Goal: Navigation & Orientation: Find specific page/section

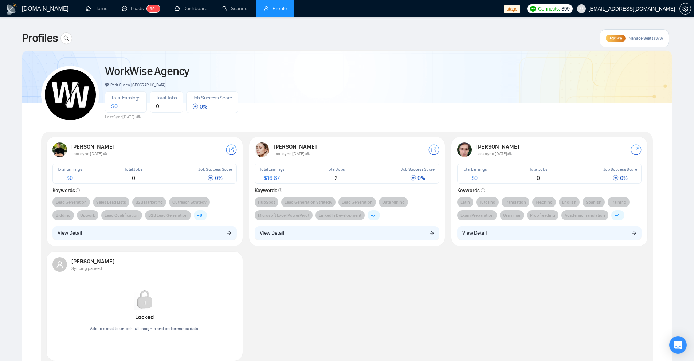
click at [395, 273] on div "[PERSON_NAME] Last sync [DATE] Total Earnings $ 0 Total Jobs 0 Job Success Scor…" at bounding box center [346, 251] width 607 height 229
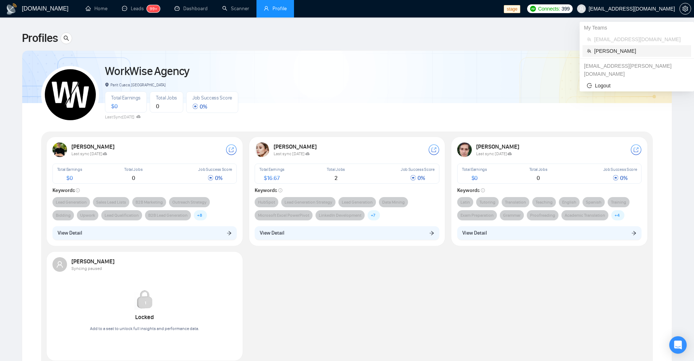
click at [623, 49] on span "Robert O'Kruk" at bounding box center [640, 51] width 92 height 8
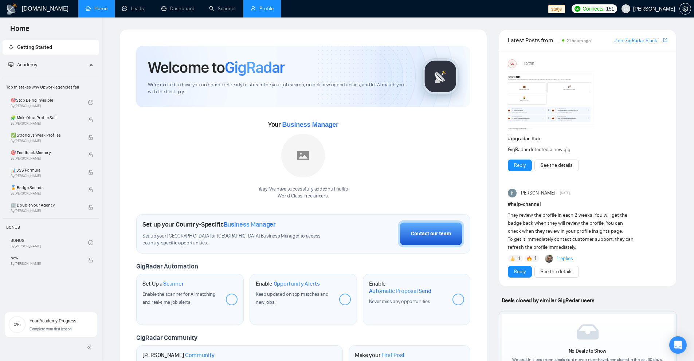
click at [264, 8] on link "Profile" at bounding box center [262, 8] width 23 height 6
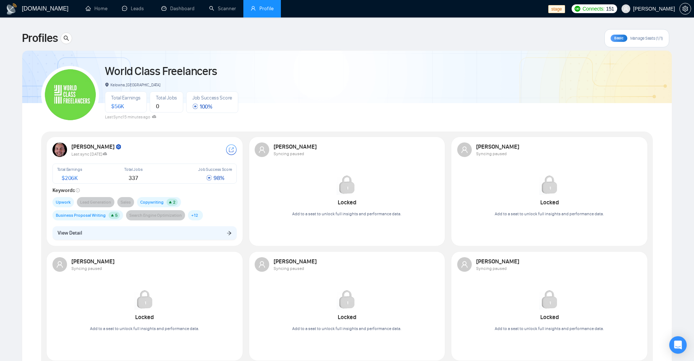
click at [115, 146] on img at bounding box center [118, 147] width 7 height 7
click at [161, 143] on div "Robert O'Kruk" at bounding box center [148, 146] width 154 height 7
click at [115, 146] on img at bounding box center [118, 147] width 7 height 7
